Goal: Task Accomplishment & Management: Manage account settings

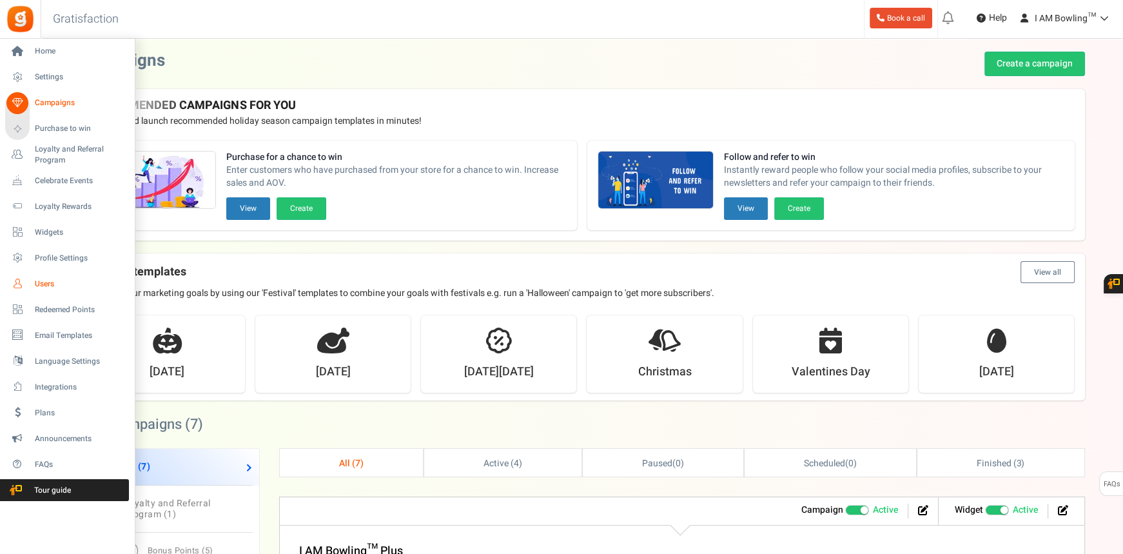
click at [50, 280] on span "Users" at bounding box center [80, 284] width 90 height 11
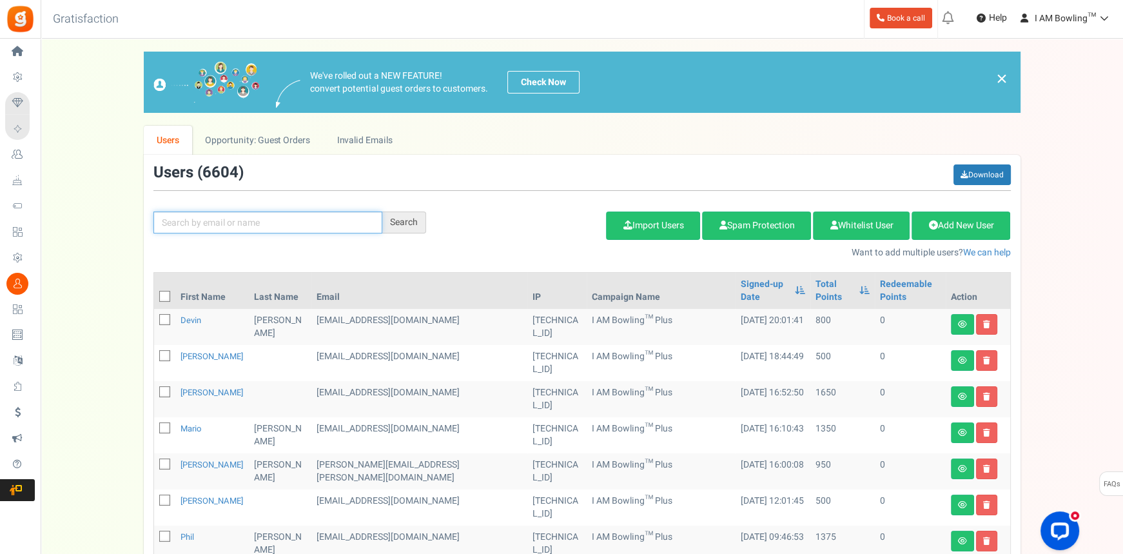
click at [251, 226] on input "text" at bounding box center [267, 222] width 229 height 22
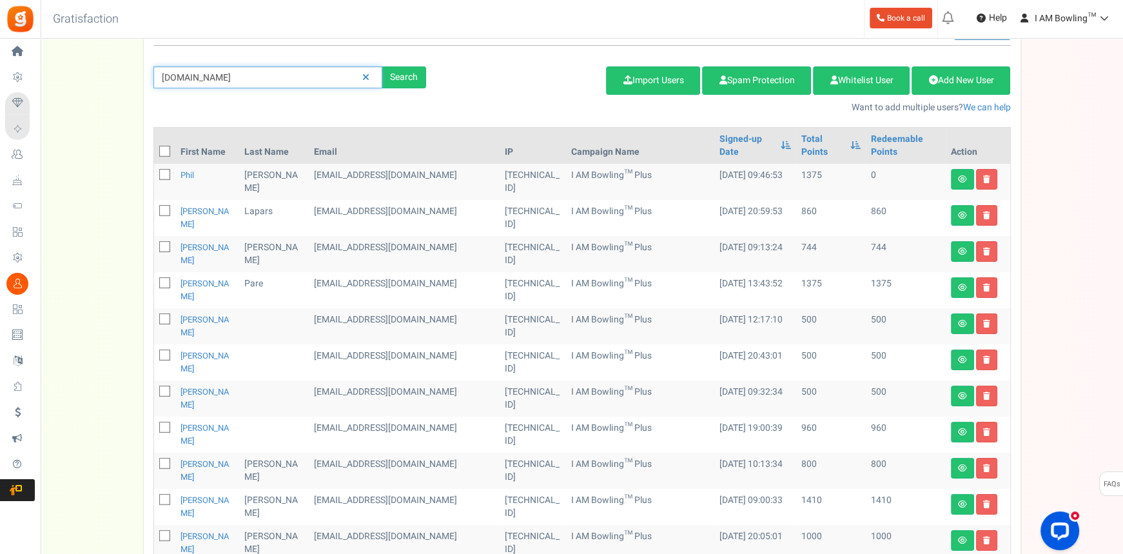
scroll to position [143, 0]
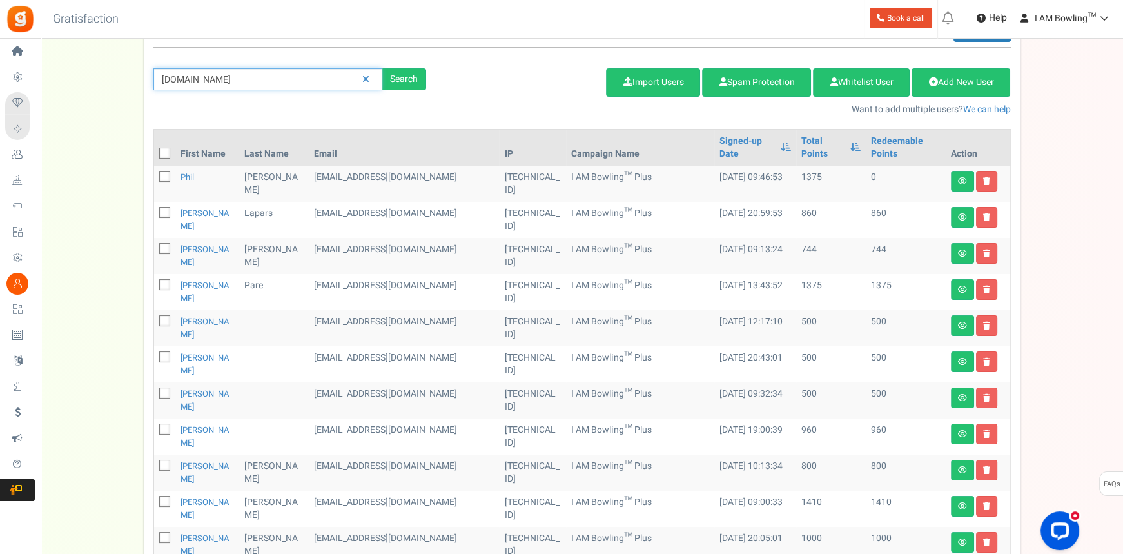
click at [221, 88] on input "[DOMAIN_NAME]" at bounding box center [267, 79] width 229 height 22
paste input "swc23@"
type input "[EMAIL_ADDRESS][DOMAIN_NAME]"
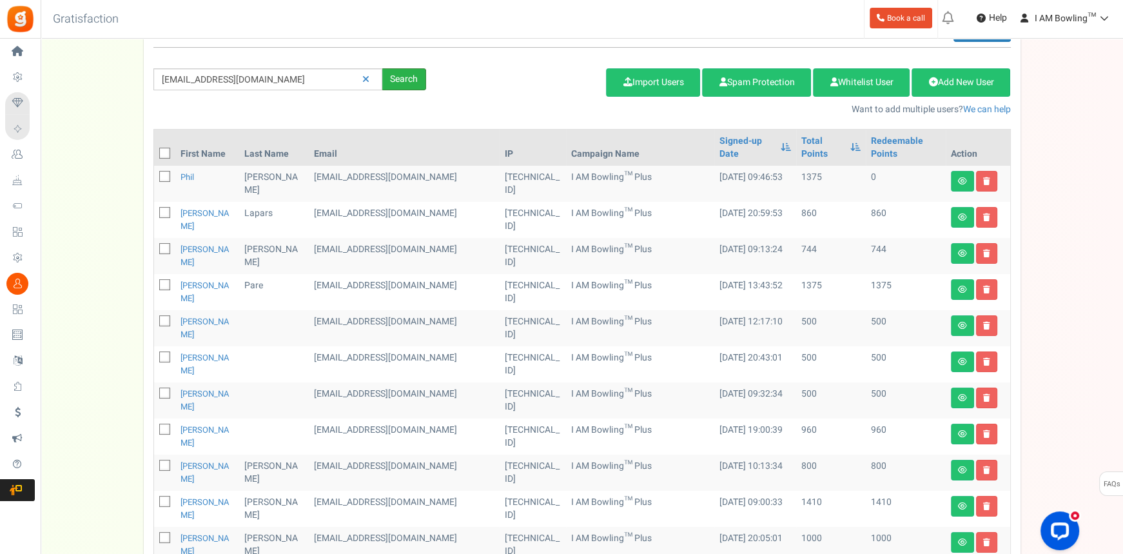
click at [398, 77] on div "Search" at bounding box center [404, 79] width 44 height 22
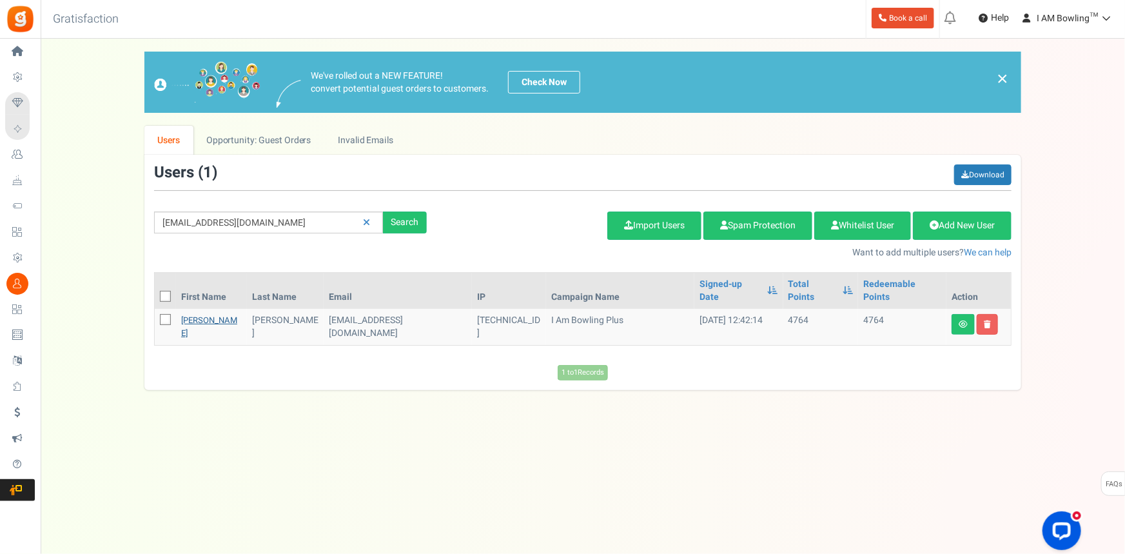
click at [199, 314] on link "[PERSON_NAME]" at bounding box center [209, 326] width 56 height 25
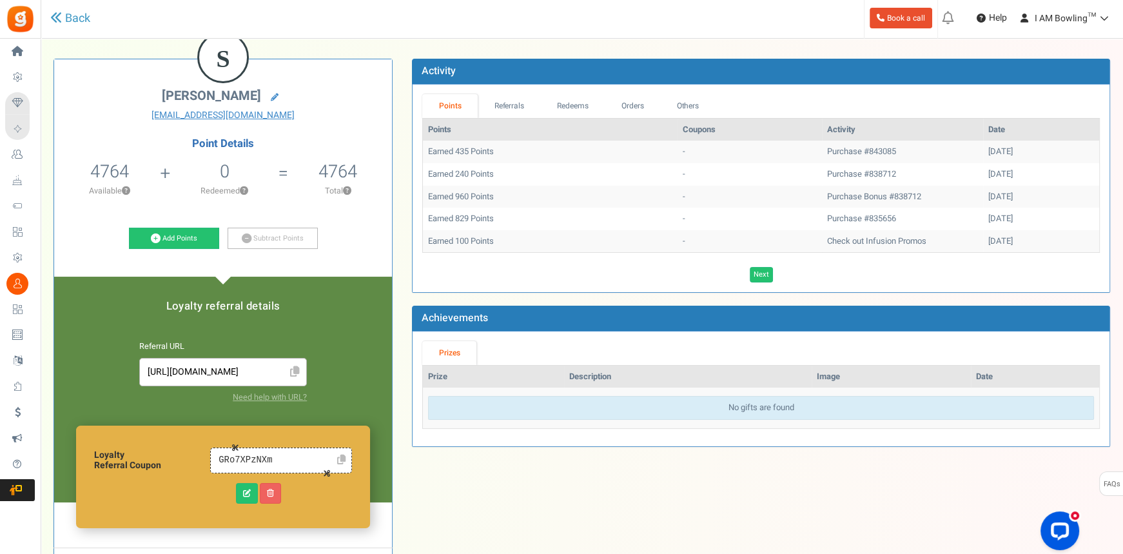
scroll to position [65, 0]
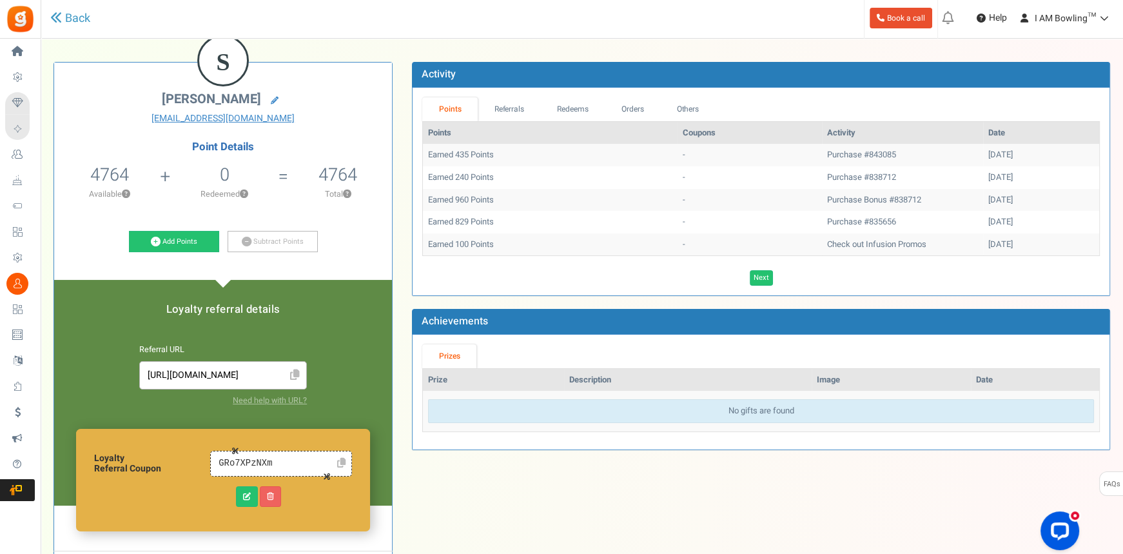
drag, startPoint x: 160, startPoint y: 99, endPoint x: 257, endPoint y: 104, distance: 96.8
click at [257, 104] on h2 "[PERSON_NAME]" at bounding box center [223, 101] width 319 height 18
copy span "[PERSON_NAME]"
